Goal: Information Seeking & Learning: Learn about a topic

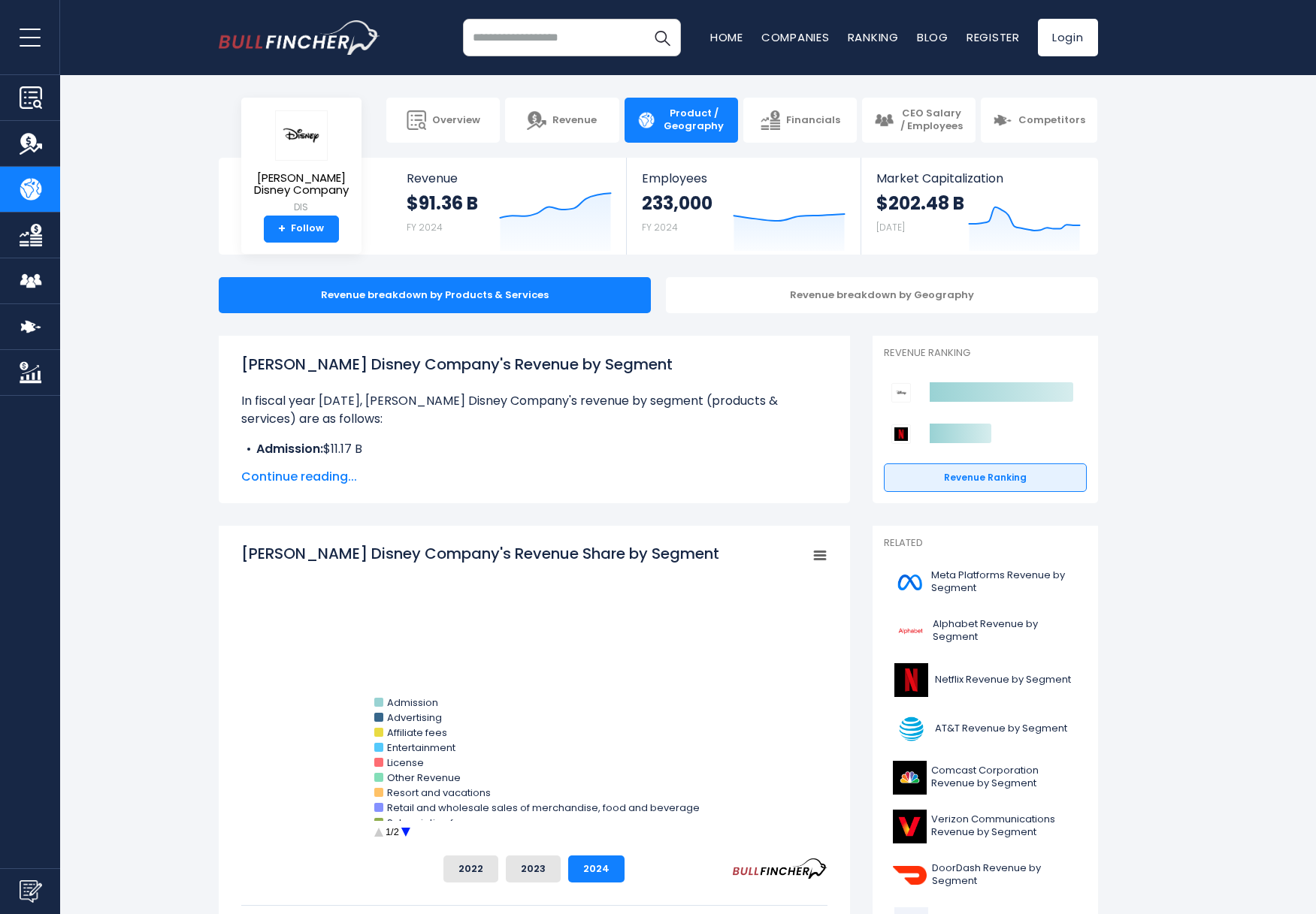
click at [290, 478] on span "Continue reading..." at bounding box center [534, 476] width 586 height 18
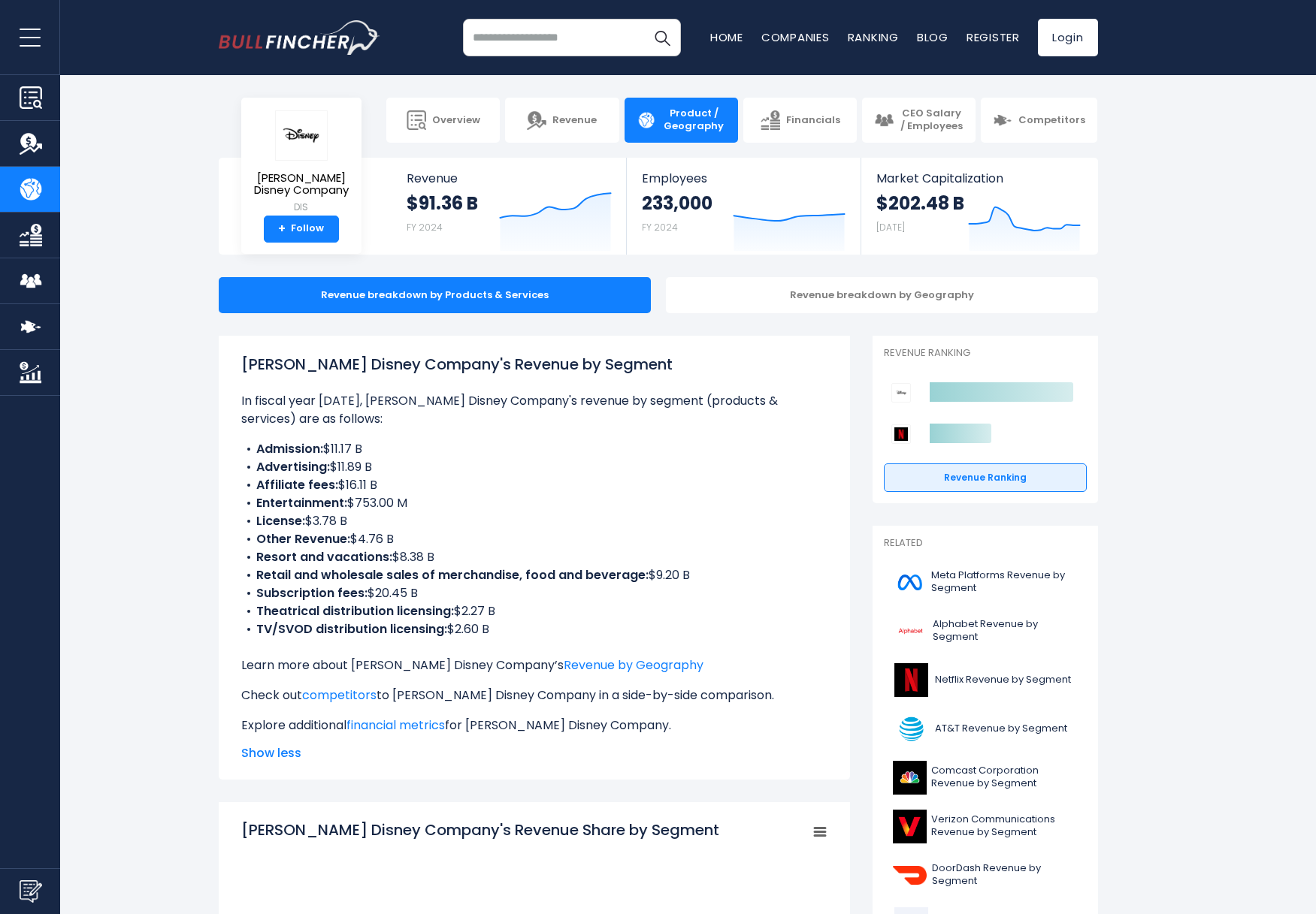
scroll to position [13, 0]
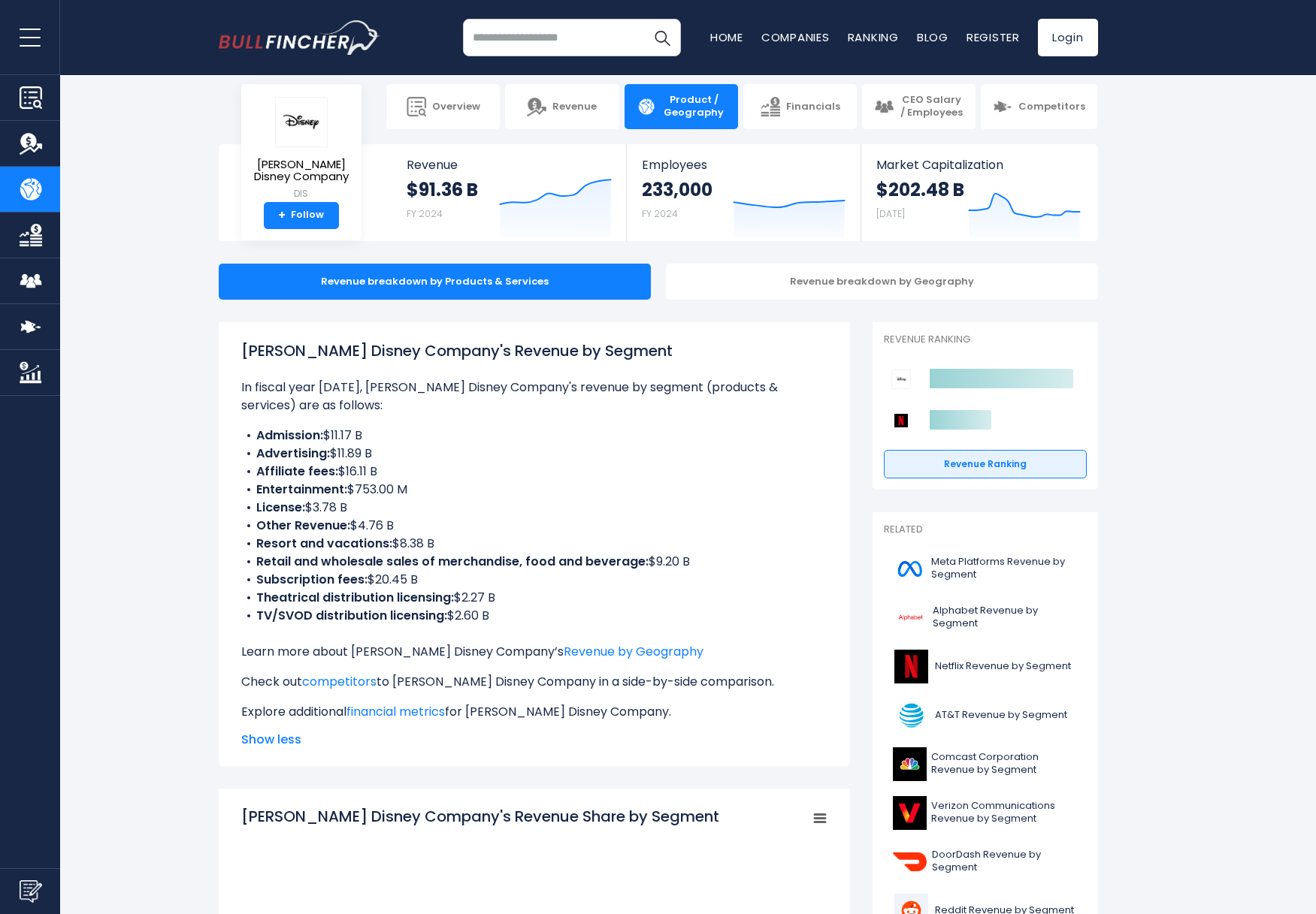
drag, startPoint x: 259, startPoint y: 471, endPoint x: 384, endPoint y: 470, distance: 125.0
click at [384, 470] on li "Affiliate fees: $16.11 B" at bounding box center [534, 471] width 586 height 18
drag, startPoint x: 254, startPoint y: 508, endPoint x: 375, endPoint y: 508, distance: 121.0
click at [375, 508] on li "License: $3.78 B" at bounding box center [534, 508] width 586 height 18
click at [371, 508] on li "License: $3.78 B" at bounding box center [534, 508] width 586 height 18
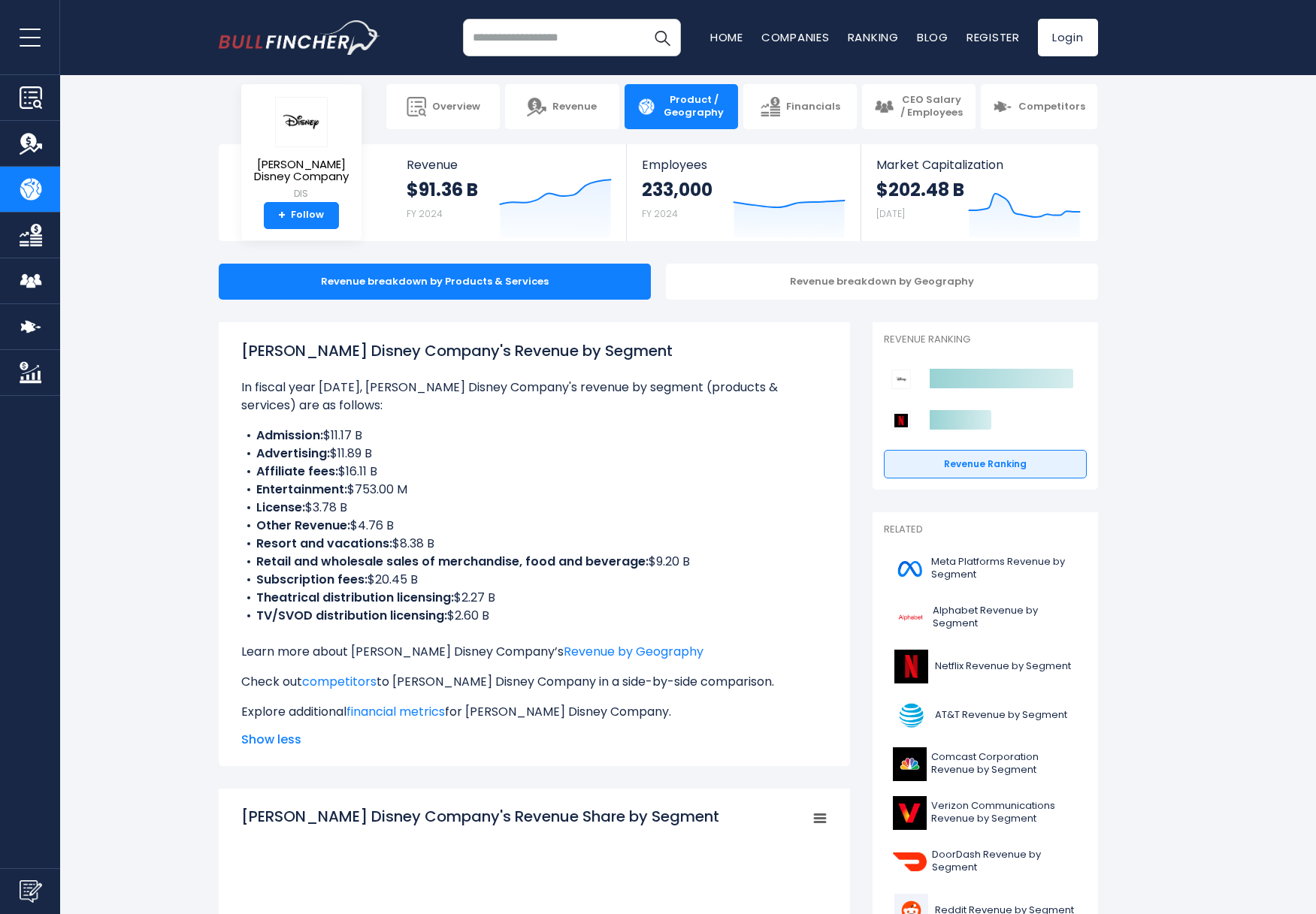
drag, startPoint x: 255, startPoint y: 528, endPoint x: 400, endPoint y: 530, distance: 145.0
click at [400, 530] on li "Other Revenue: $4.76 B" at bounding box center [534, 526] width 586 height 18
click at [326, 543] on b "Resort and vacations:" at bounding box center [324, 543] width 136 height 17
drag, startPoint x: 258, startPoint y: 577, endPoint x: 456, endPoint y: 579, distance: 198.0
click at [456, 579] on li "Subscription fees: $20.45 B" at bounding box center [534, 579] width 586 height 18
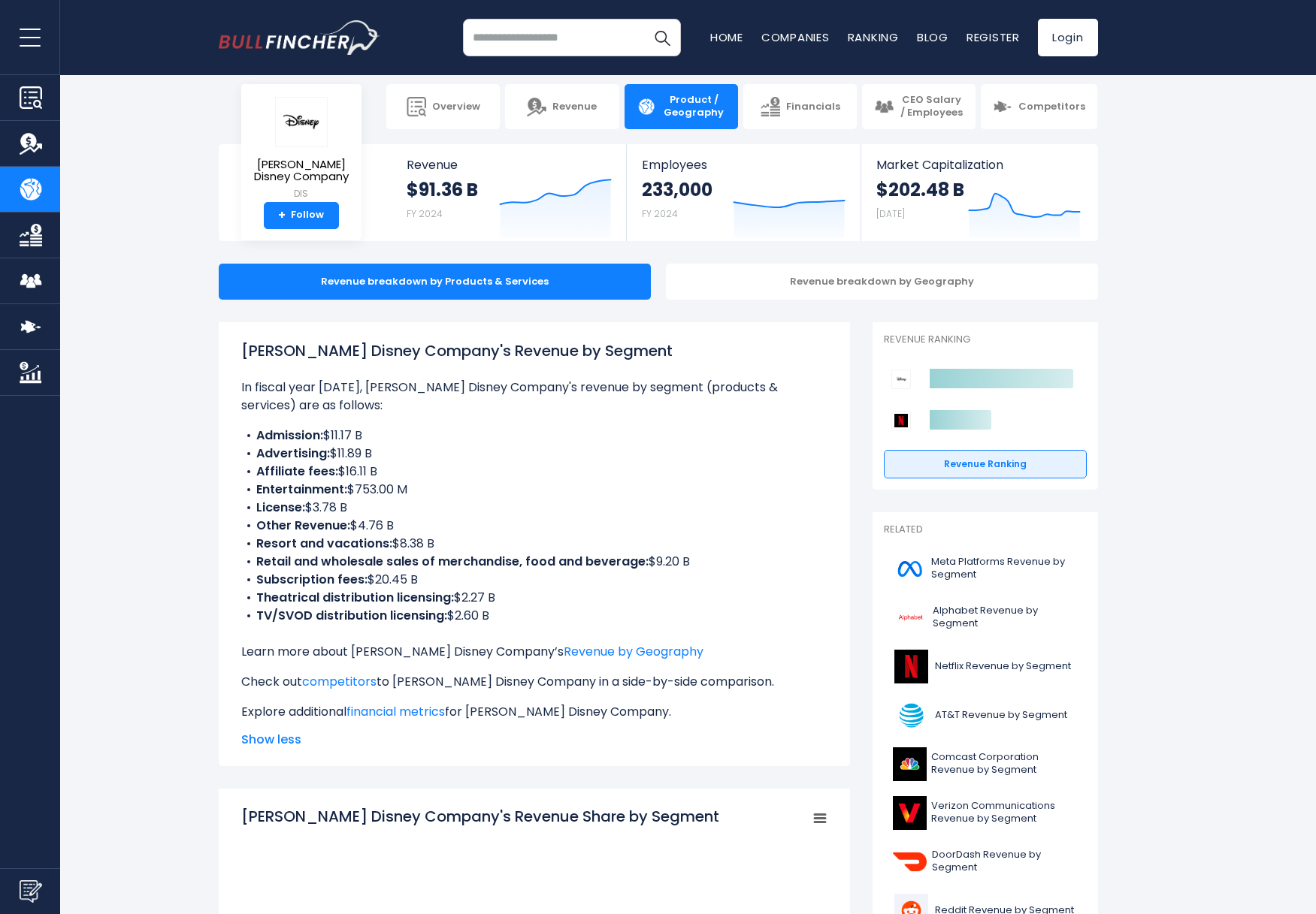
click at [424, 579] on li "Subscription fees: $20.45 B" at bounding box center [534, 579] width 586 height 18
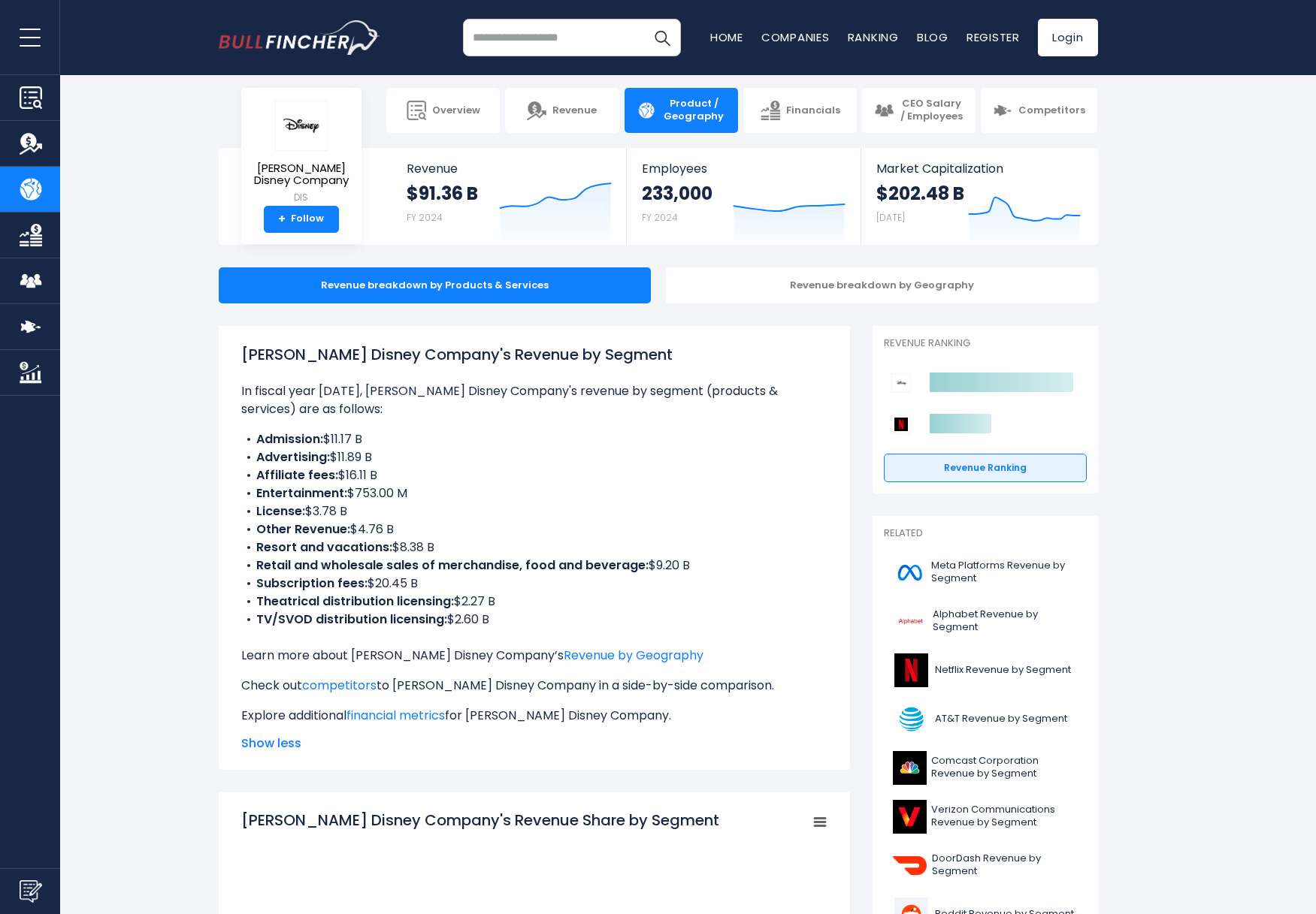
scroll to position [0, 0]
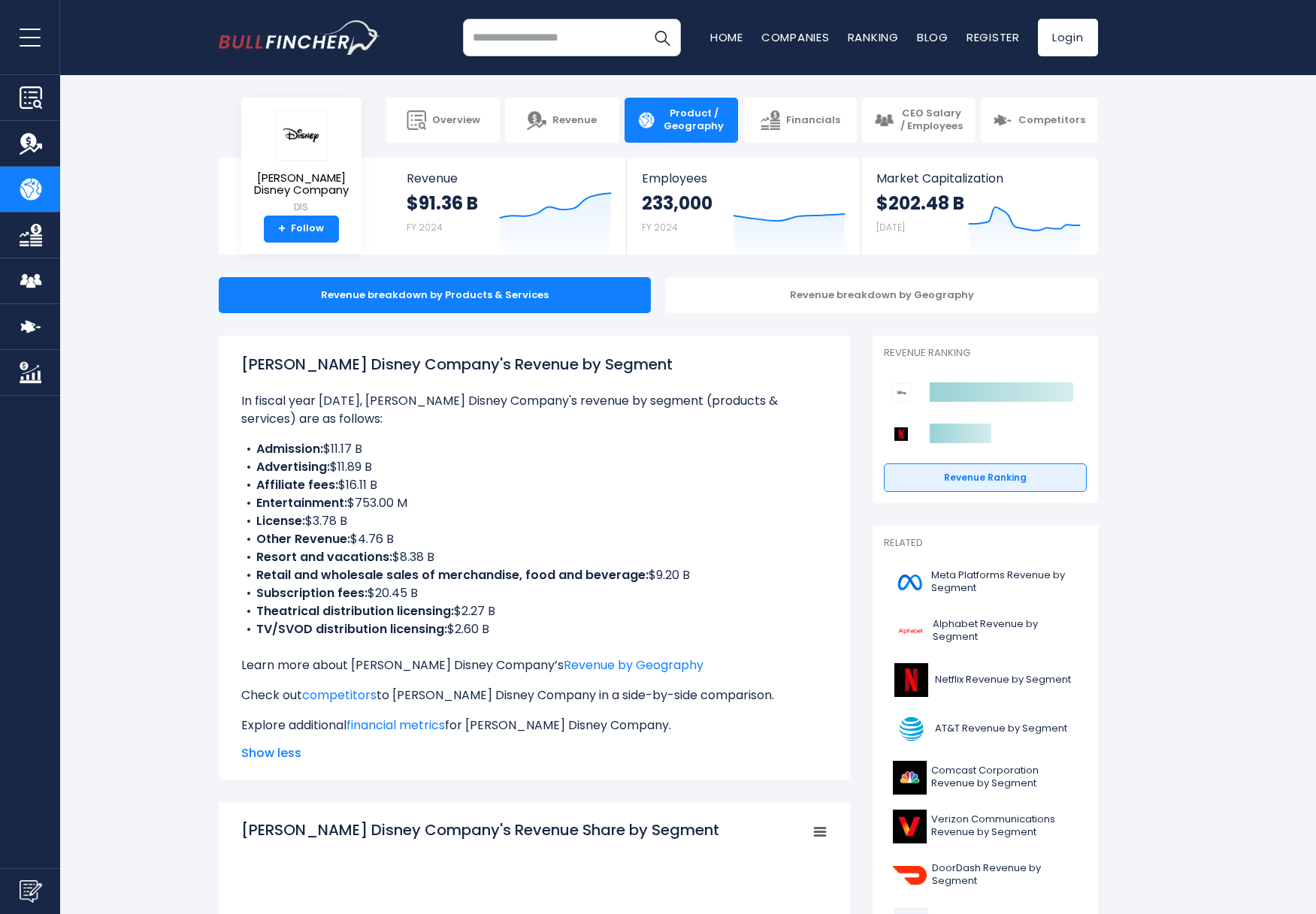
drag, startPoint x: 385, startPoint y: 483, endPoint x: 219, endPoint y: 483, distance: 166.0
click at [310, 483] on b "Affiliate fees:" at bounding box center [297, 485] width 82 height 17
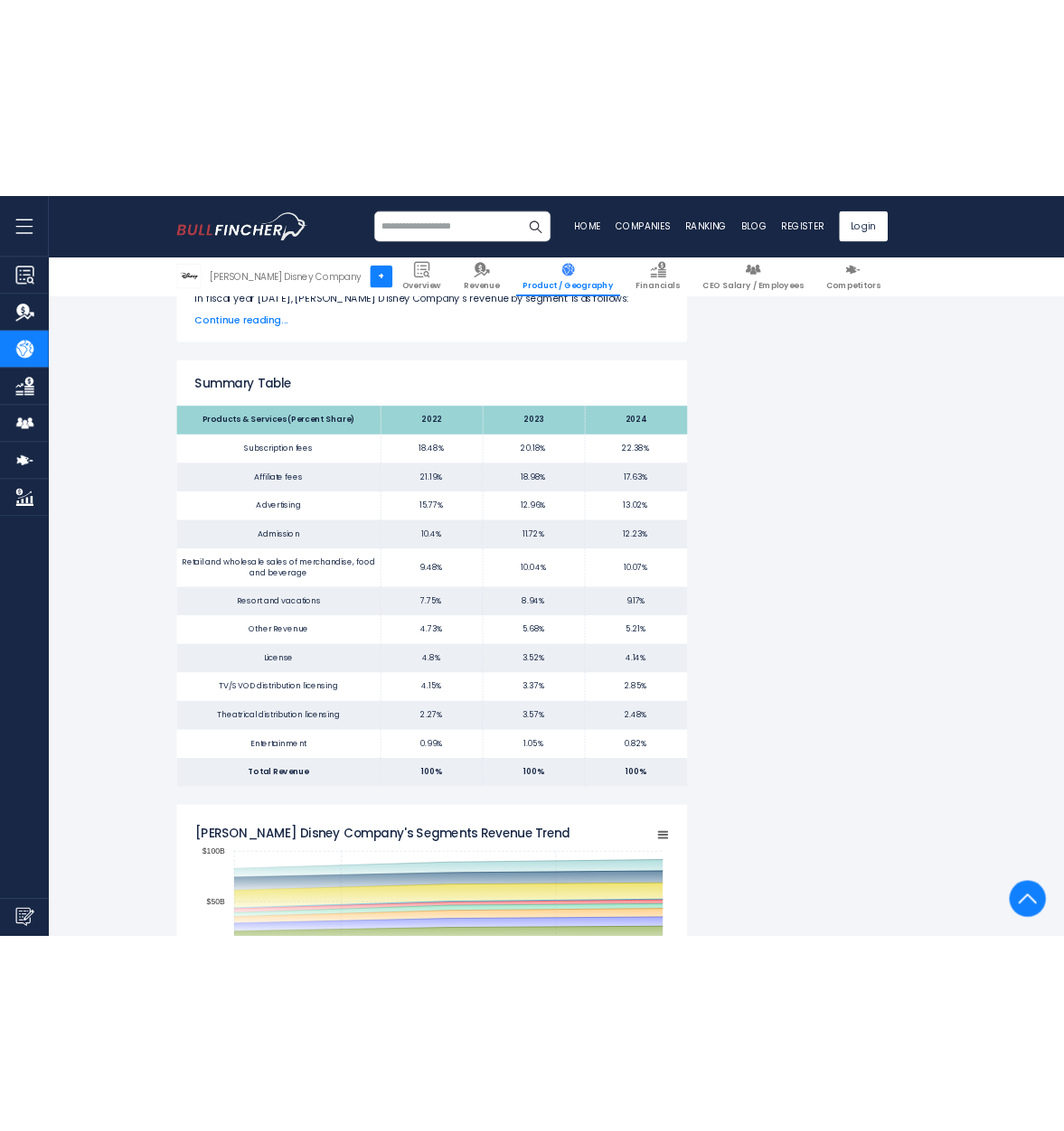
scroll to position [1352, 0]
